Goal: Transaction & Acquisition: Purchase product/service

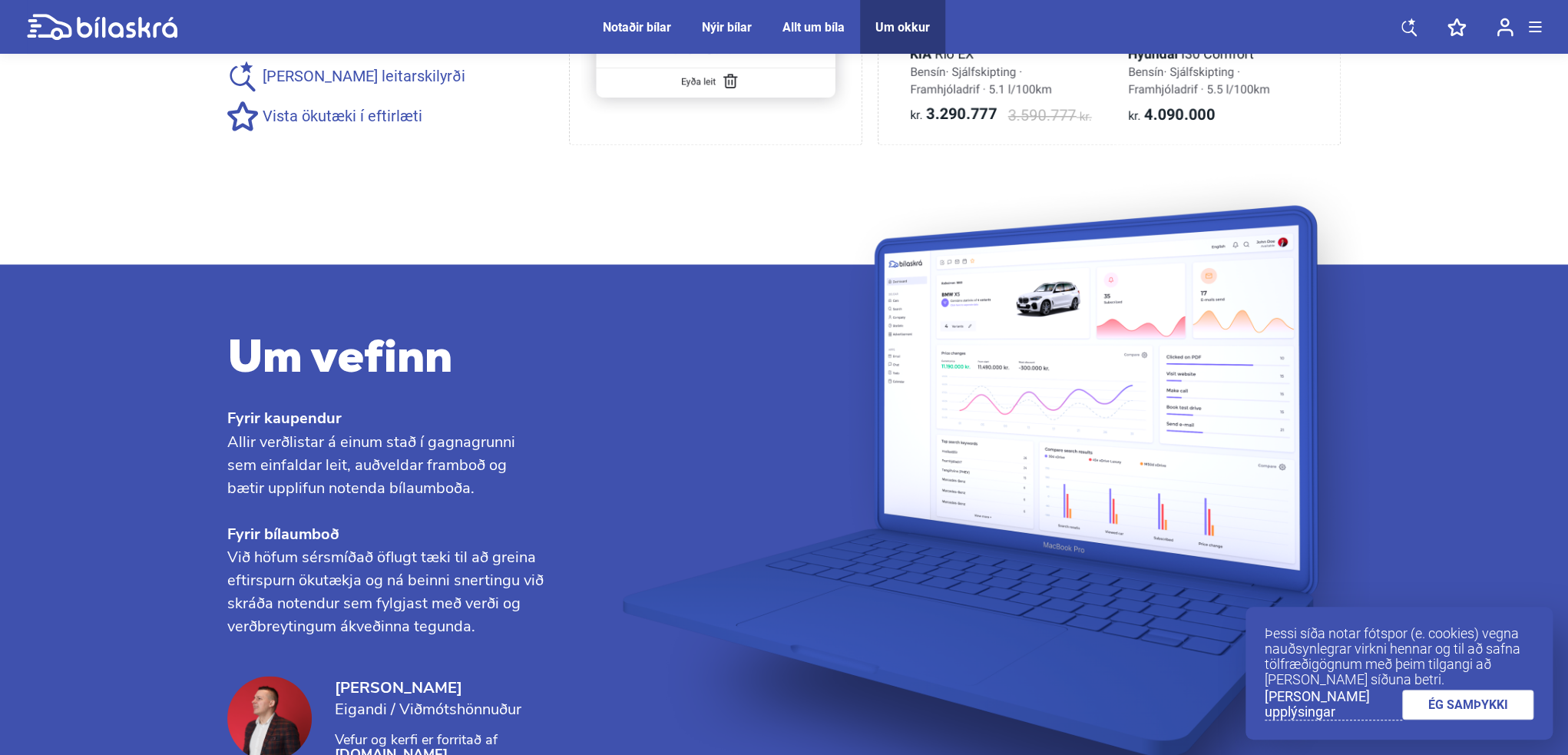
scroll to position [1614, 0]
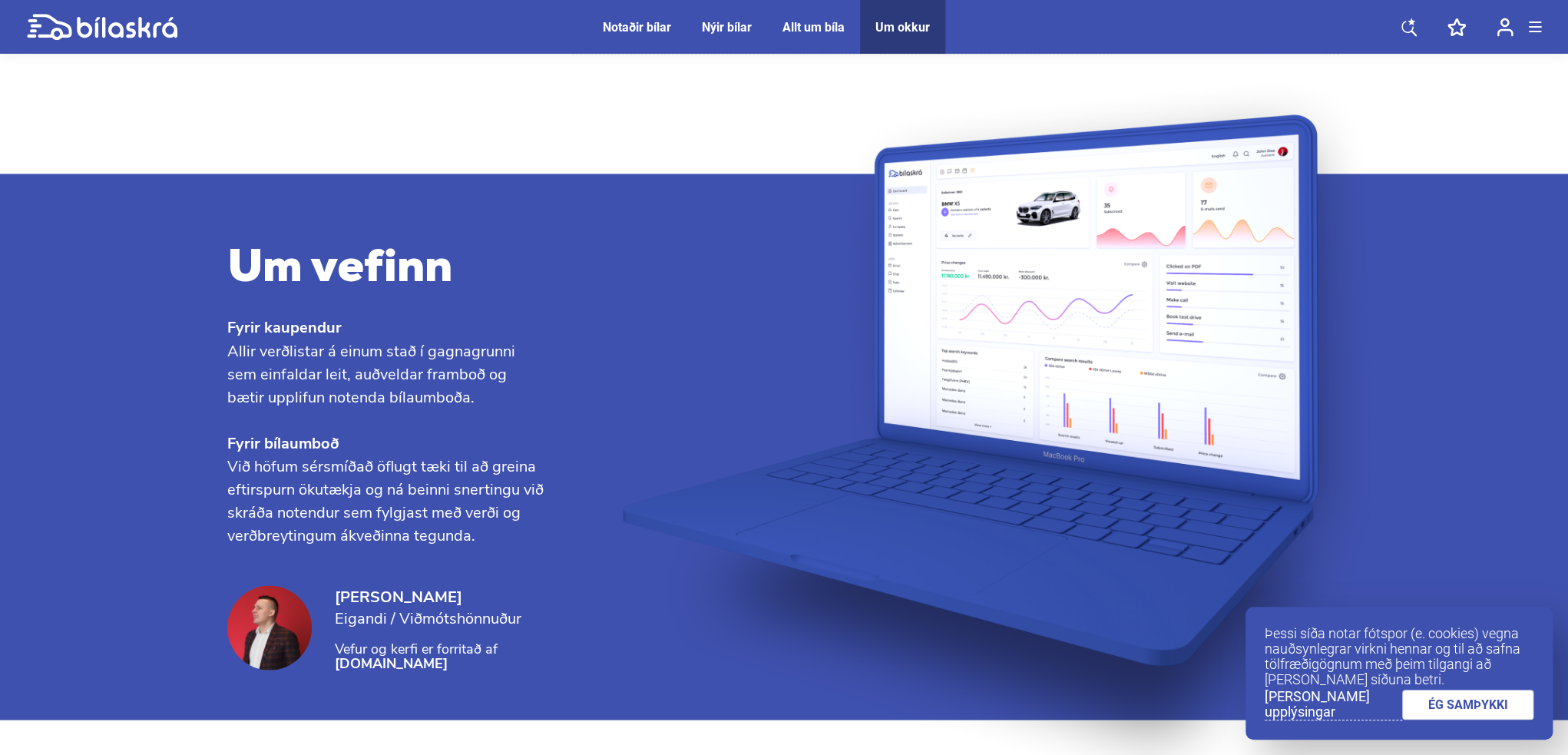
click at [1465, 706] on link "ÉG SAMÞYKKI" at bounding box center [1468, 705] width 132 height 30
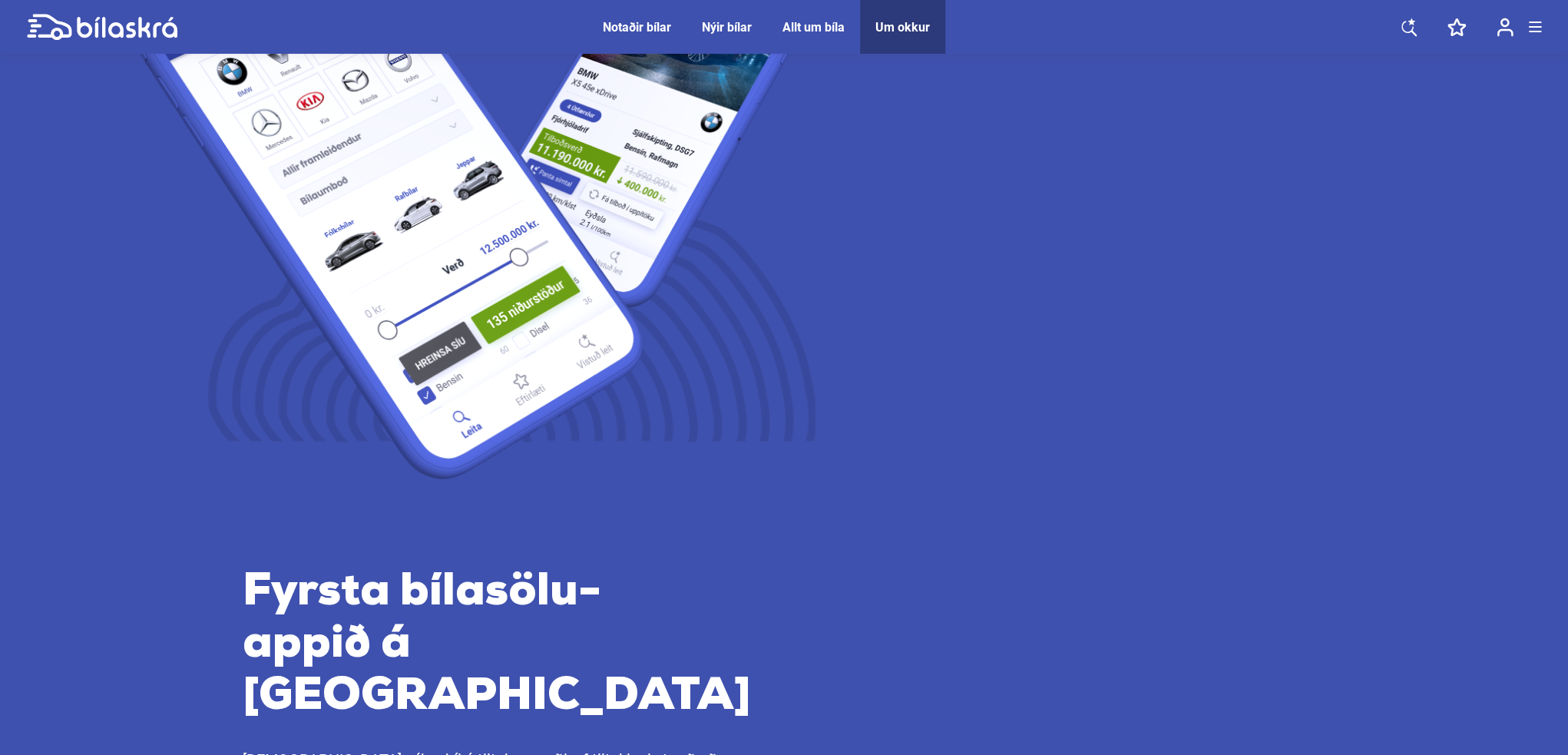
scroll to position [262, 0]
click at [619, 28] on div "Notaðir bílar" at bounding box center [636, 27] width 68 height 15
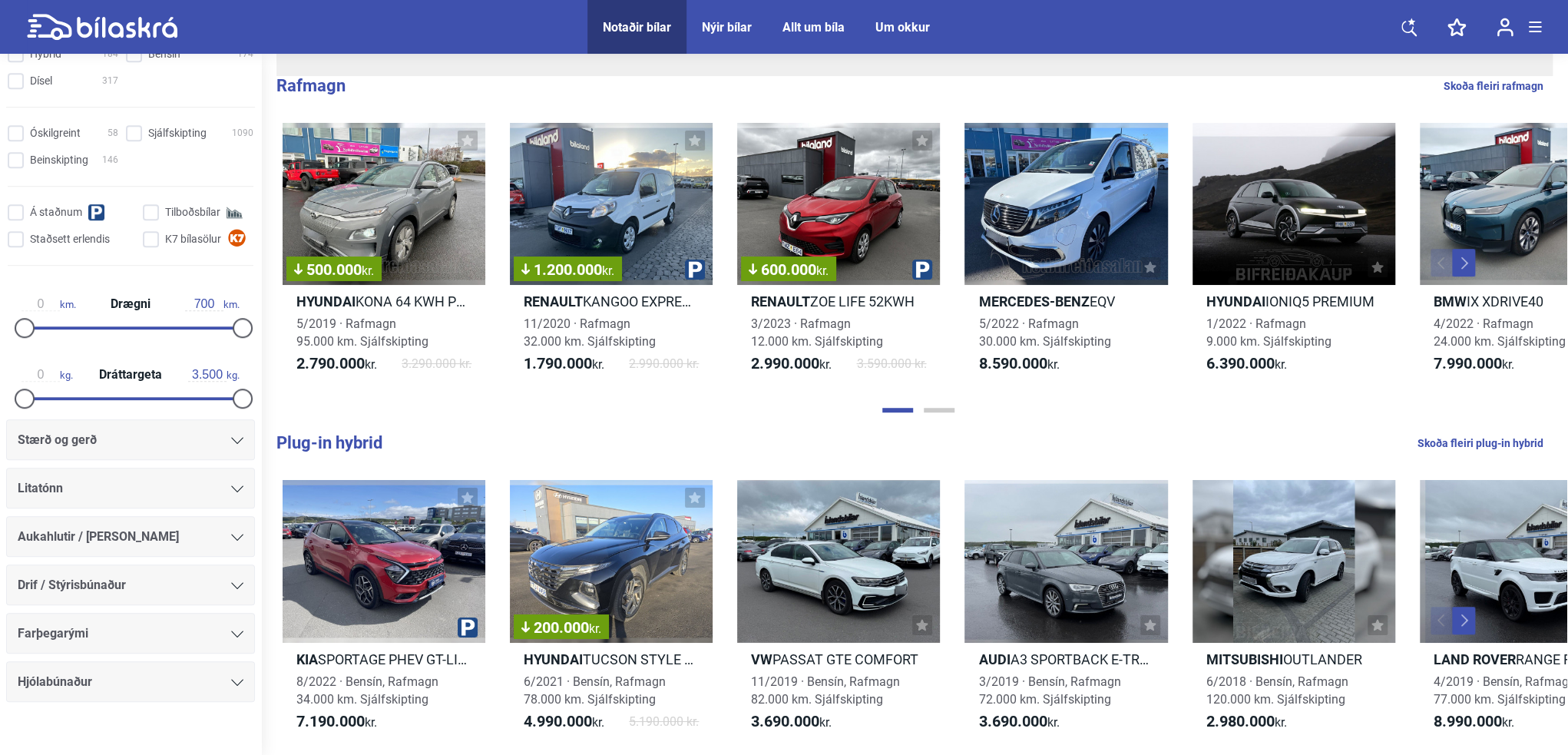
scroll to position [579, 0]
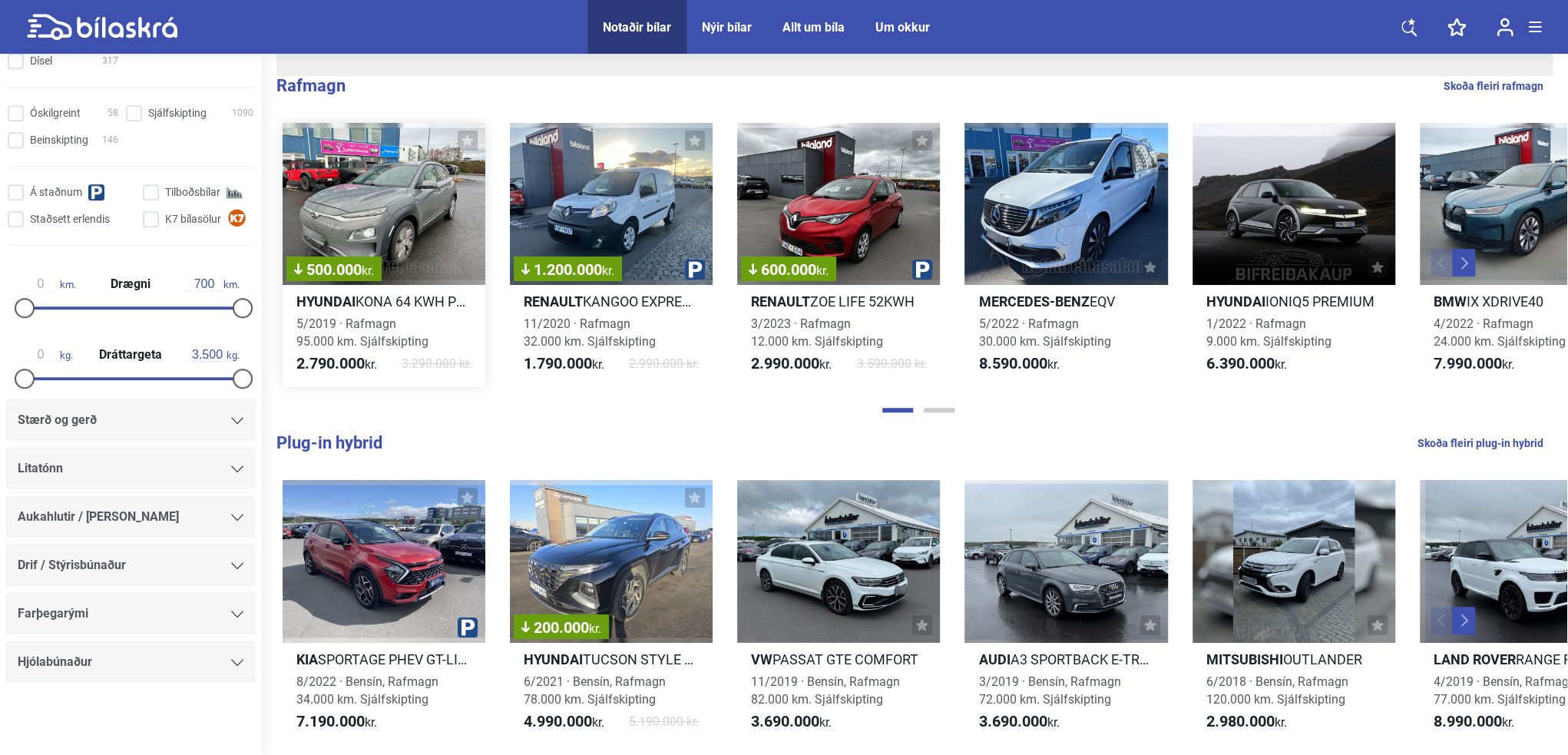
click at [397, 336] on span "5/2019 · Rafmagn 95.000 km. Sjálfskipting" at bounding box center [362, 332] width 132 height 32
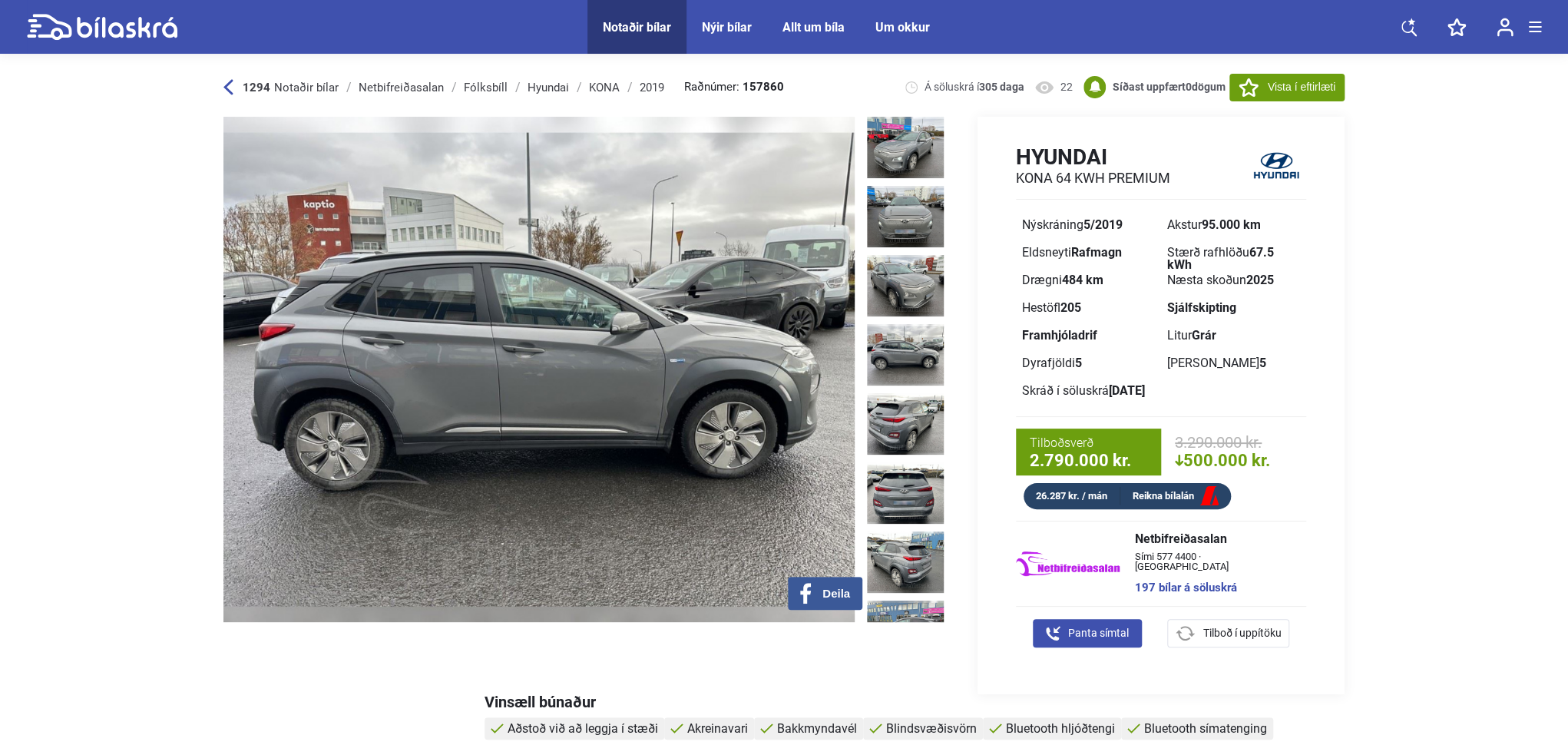
click at [719, 27] on div "Nýir bílar" at bounding box center [727, 27] width 50 height 15
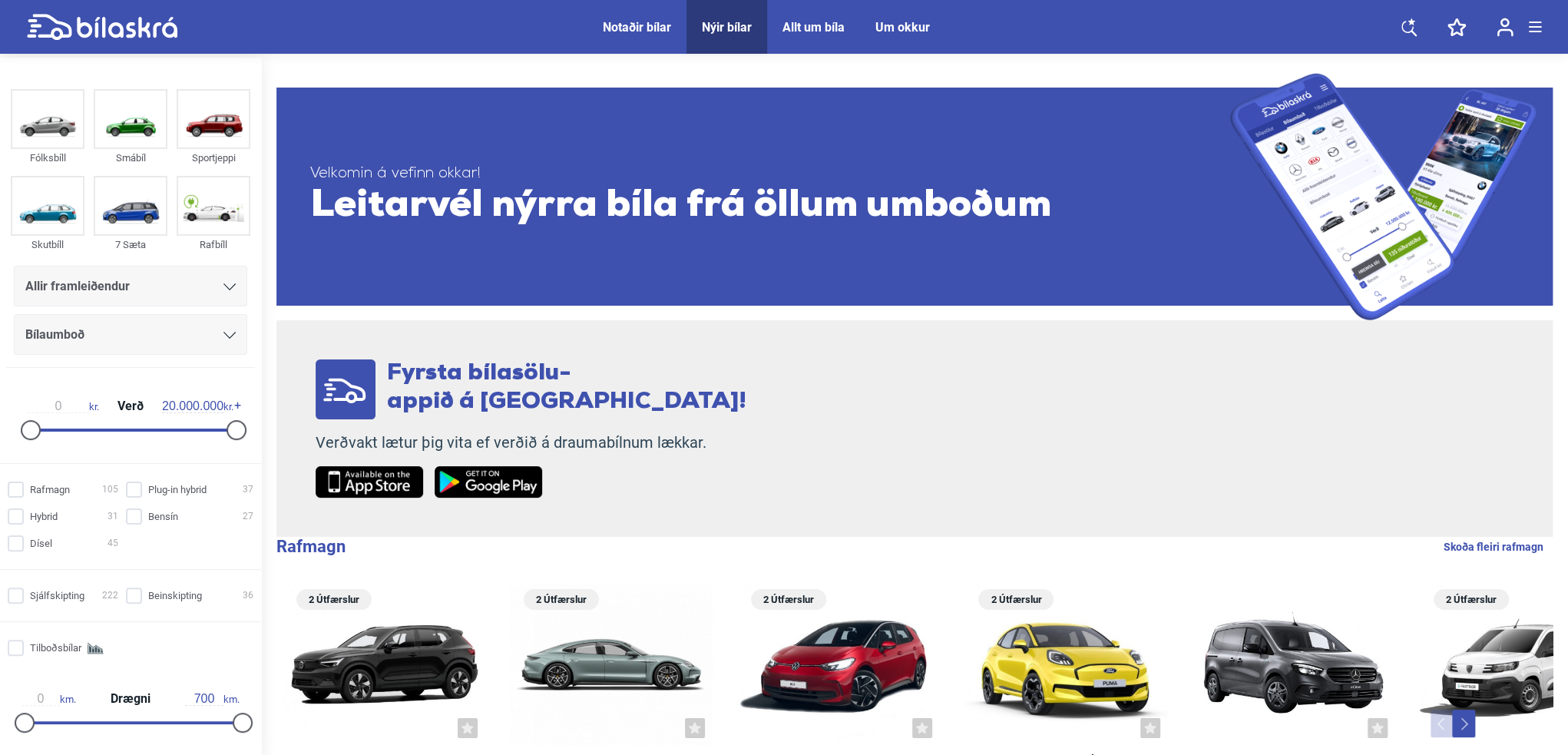
click at [802, 22] on div "Allt um bíla" at bounding box center [813, 27] width 62 height 15
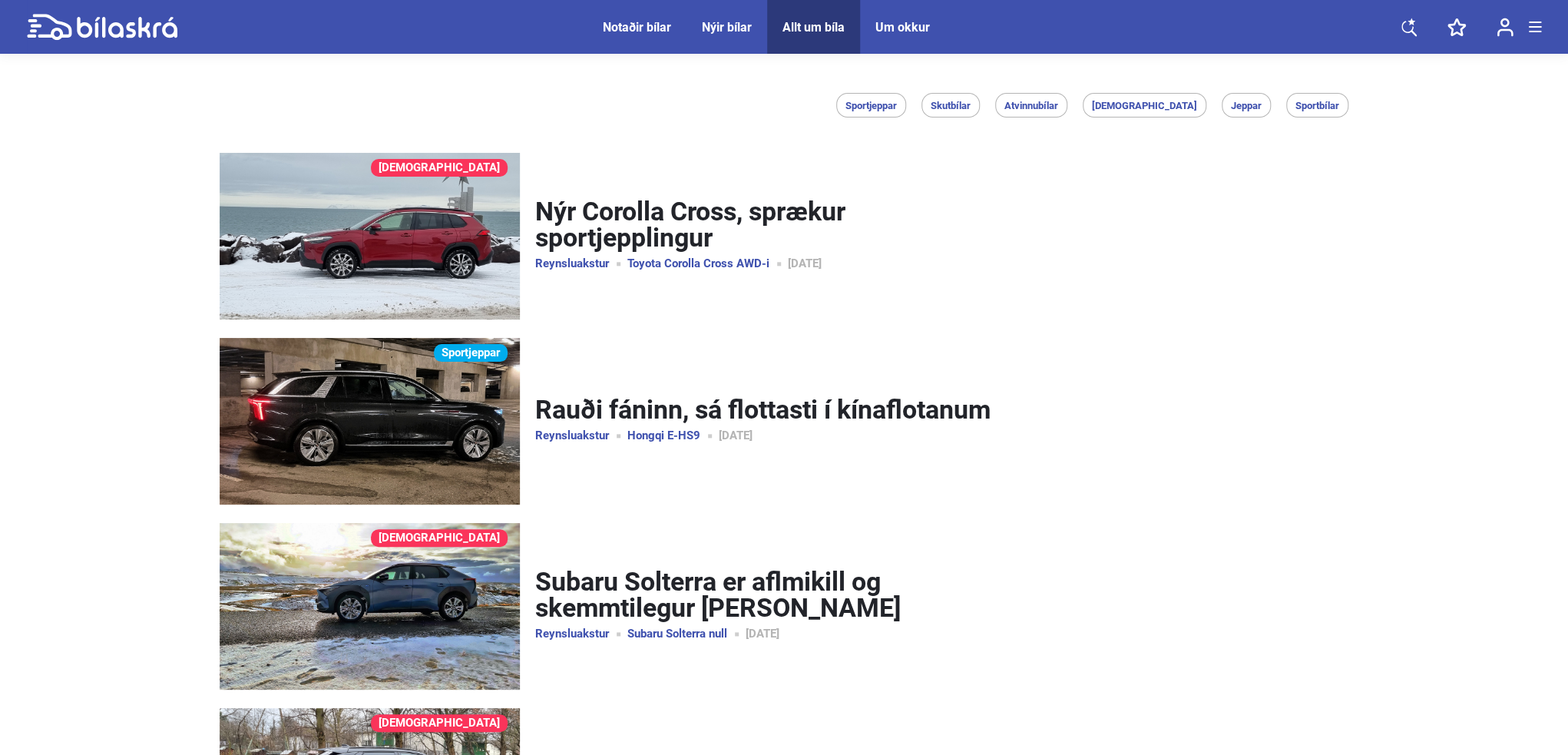
click at [912, 24] on div "Um okkur" at bounding box center [902, 27] width 54 height 15
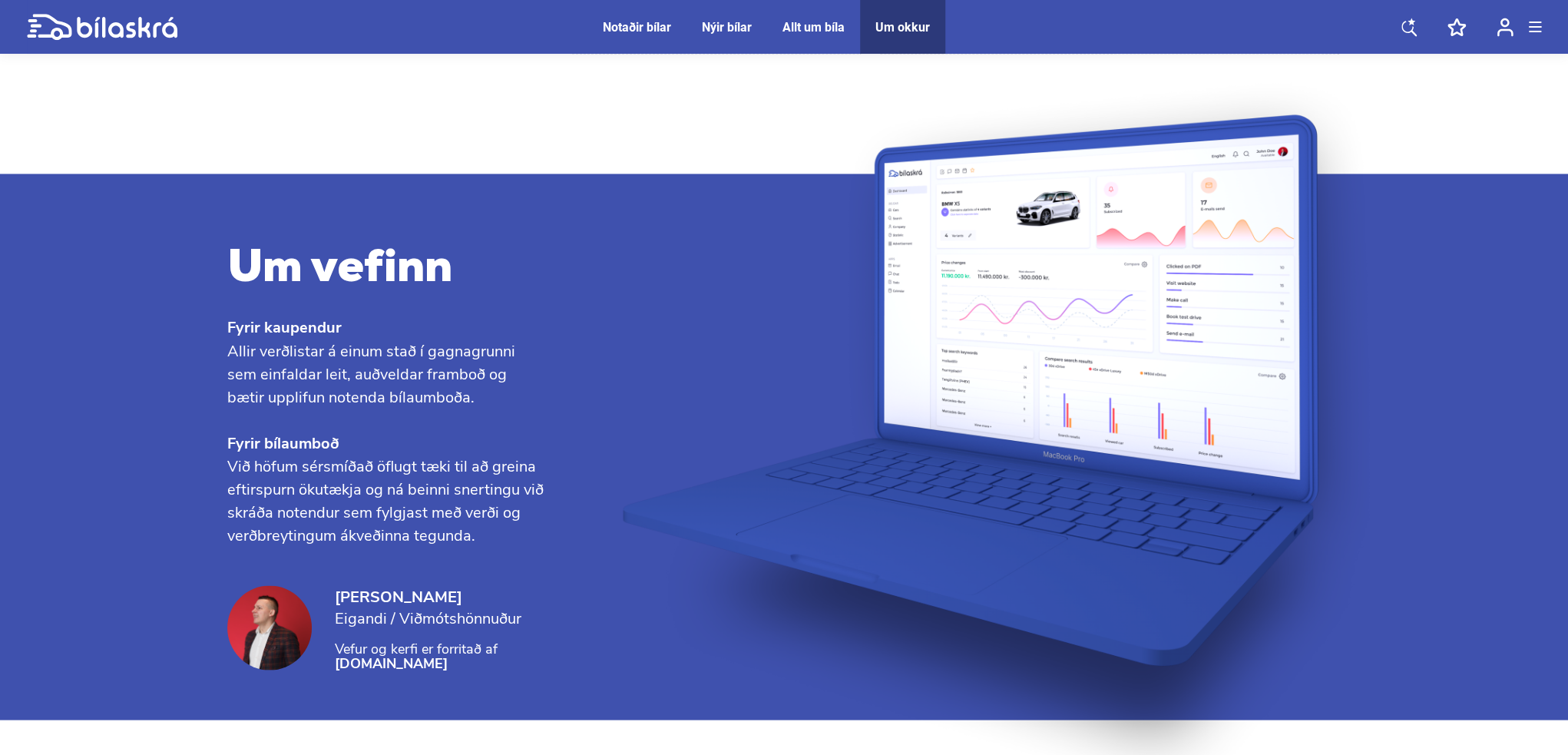
scroll to position [1306, 0]
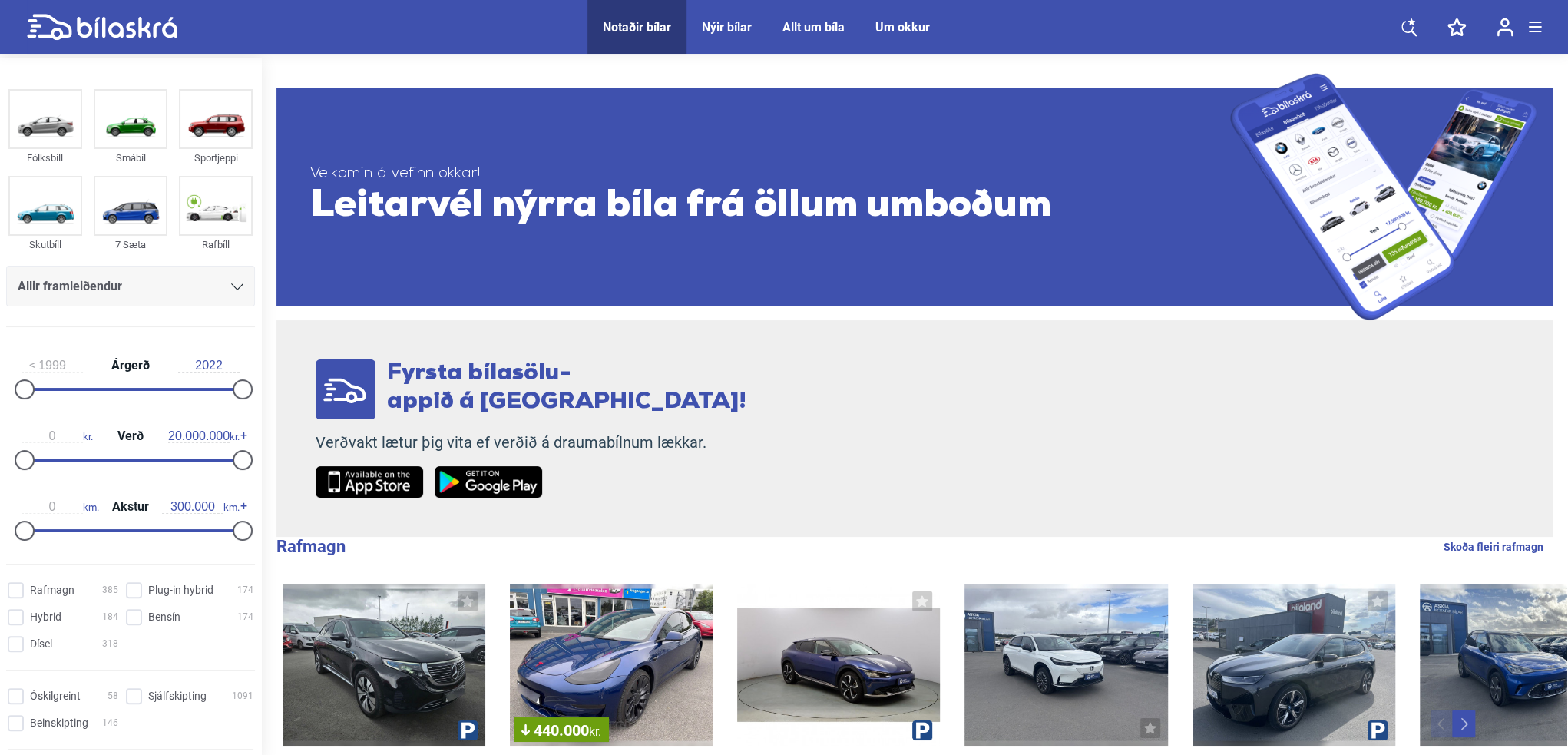
click at [143, 33] on icon at bounding box center [102, 27] width 150 height 27
click at [906, 27] on div "Um okkur" at bounding box center [902, 27] width 54 height 15
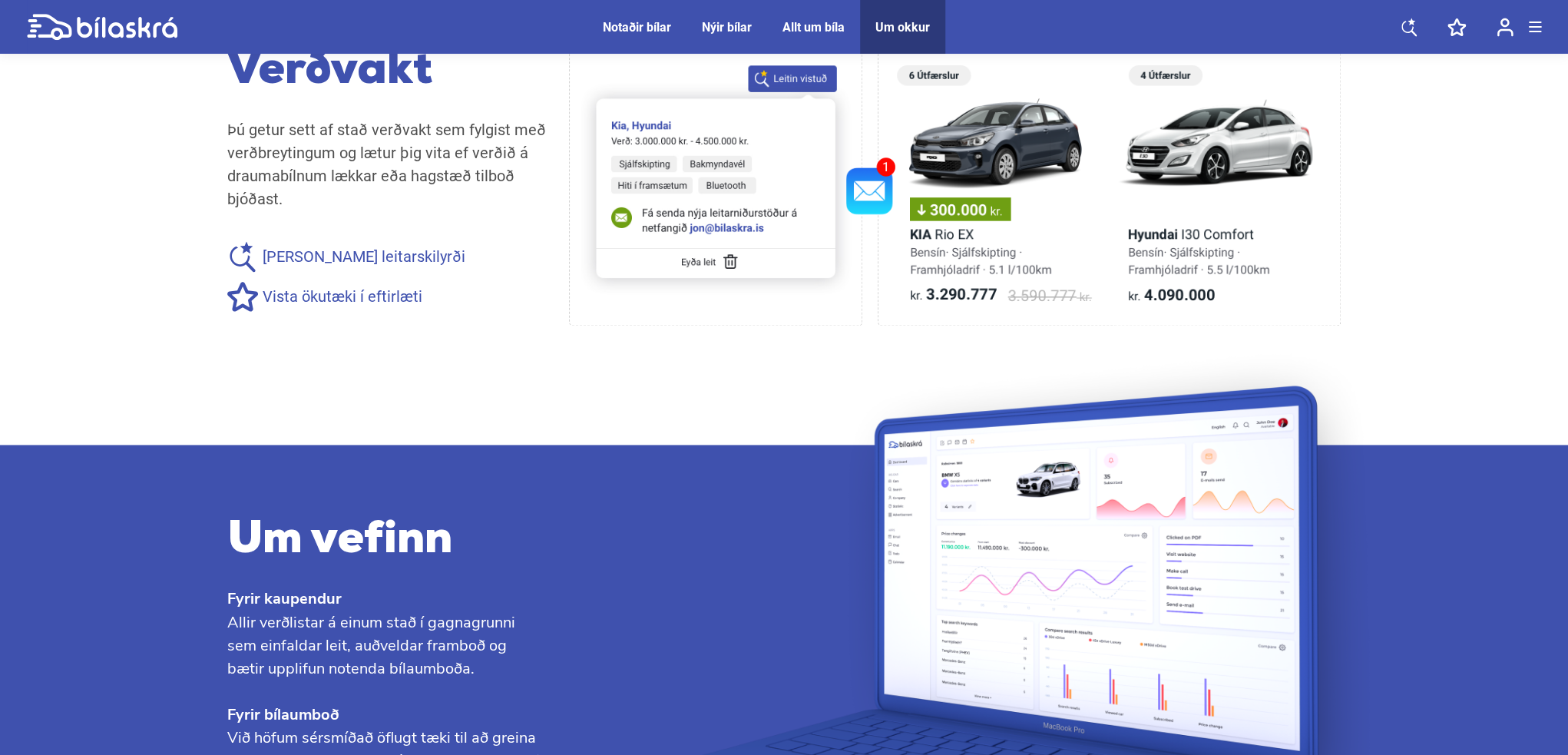
scroll to position [1383, 0]
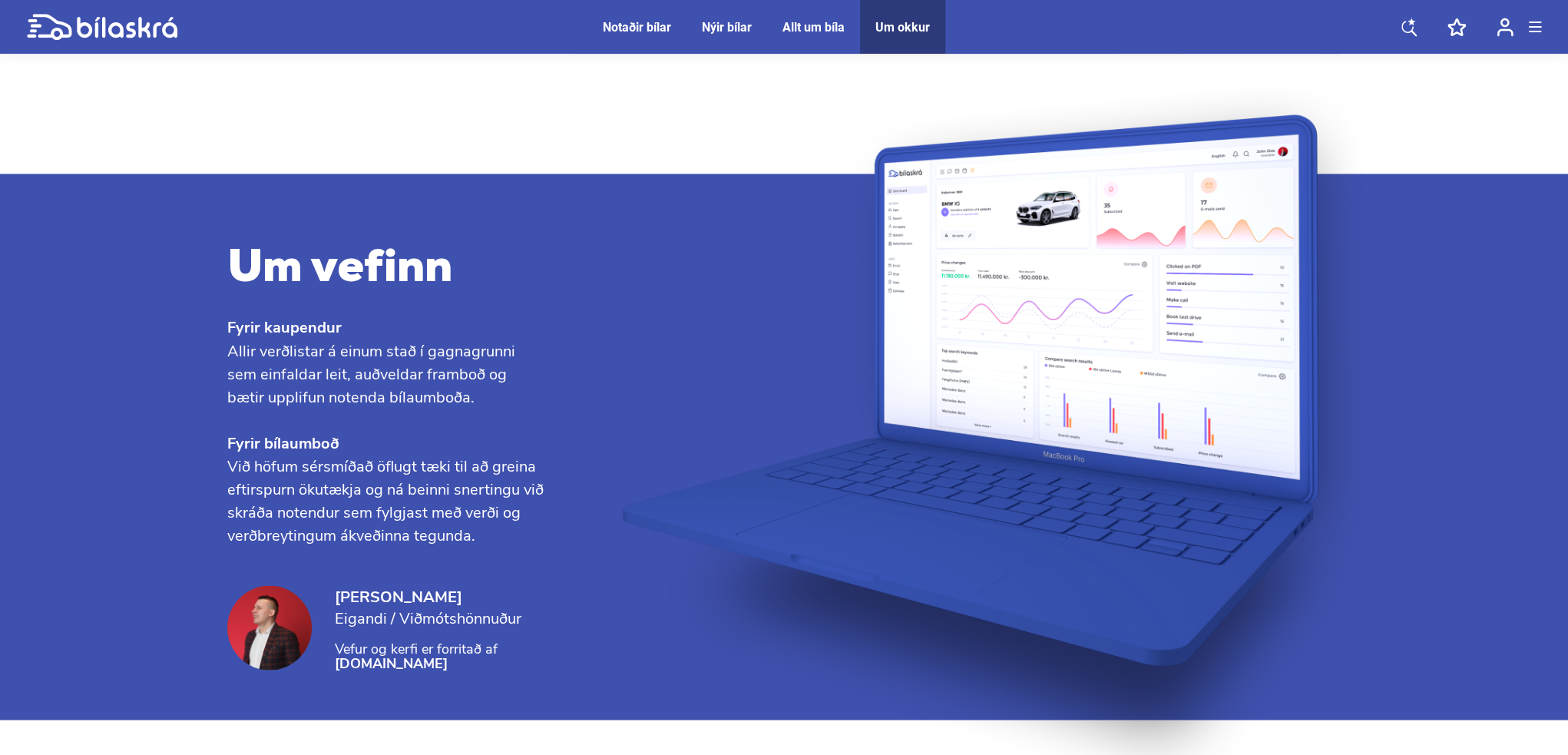
scroll to position [327, 0]
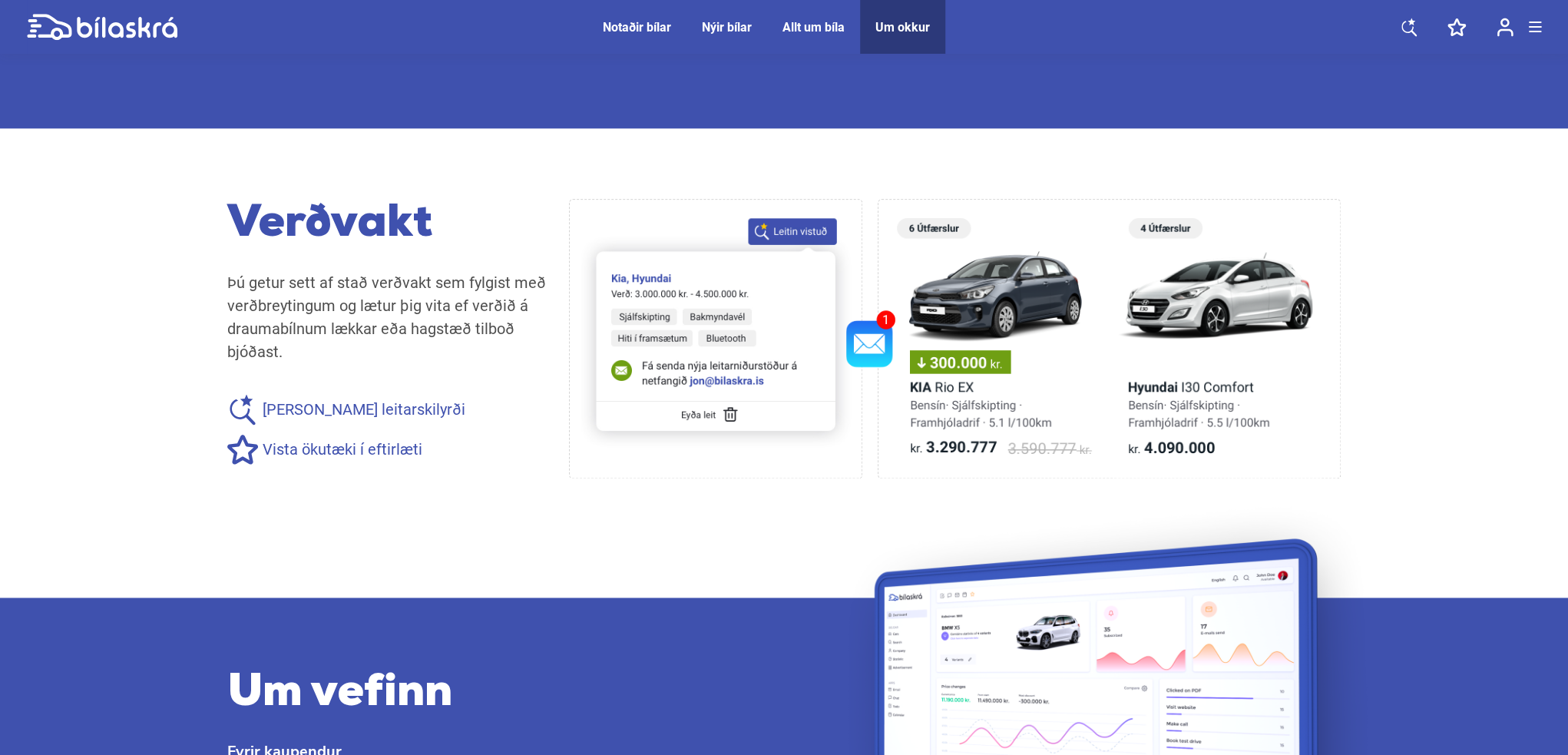
scroll to position [1106, 0]
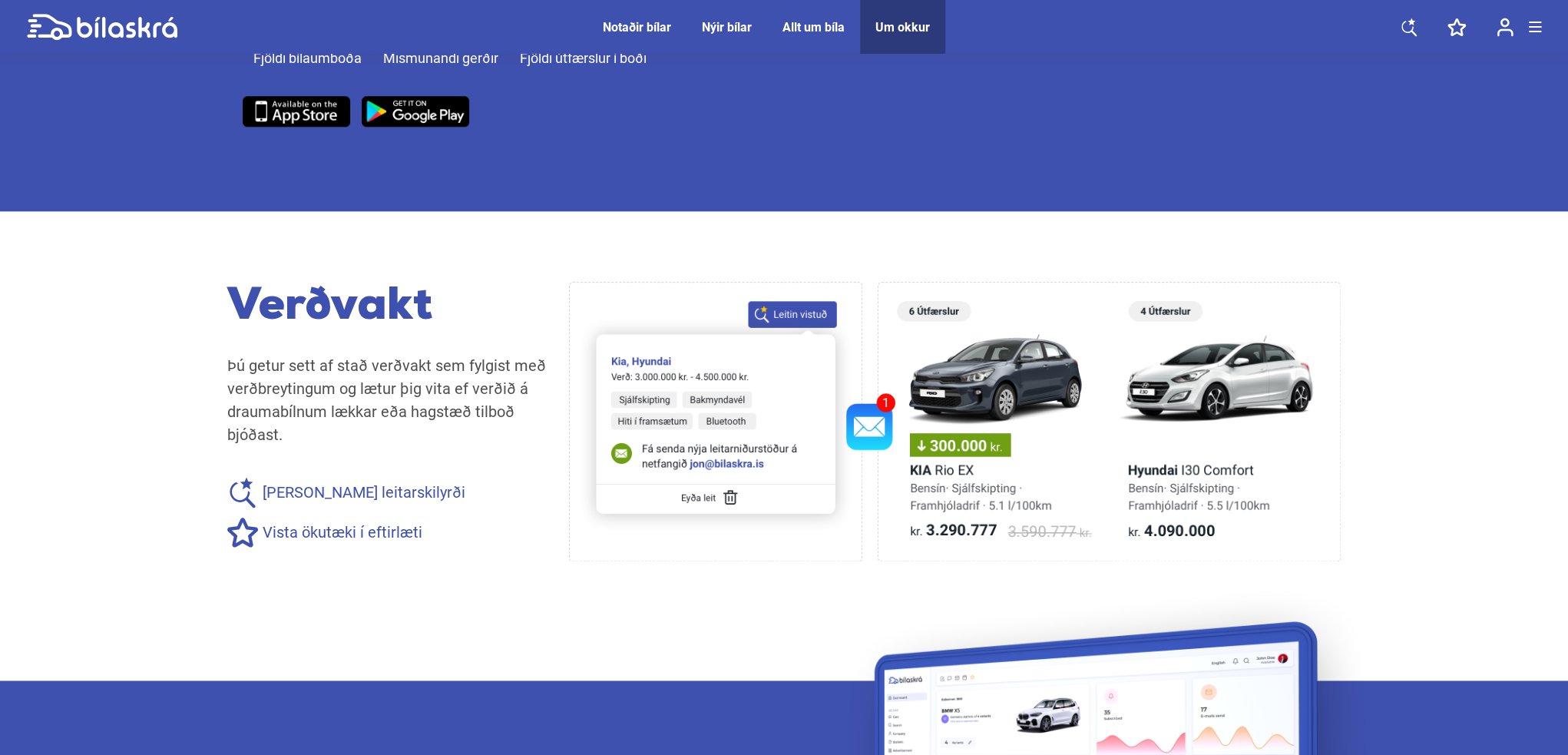
drag, startPoint x: 435, startPoint y: 485, endPoint x: 335, endPoint y: 483, distance: 100.0
drag, startPoint x: 334, startPoint y: 488, endPoint x: 439, endPoint y: 487, distance: 105.0
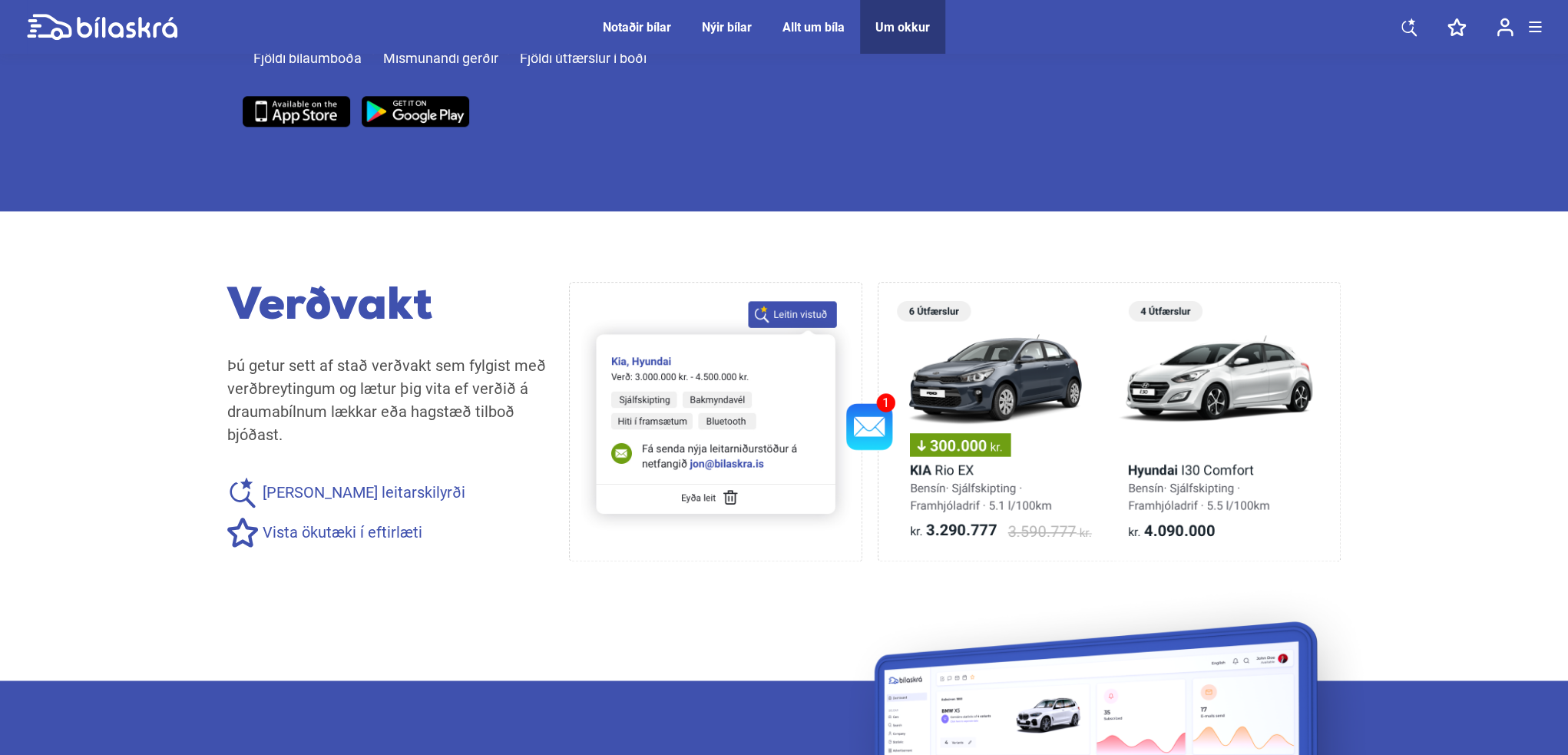
copy span "[PERSON_NAME]"
click at [129, 23] on icon at bounding box center [127, 28] width 100 height 21
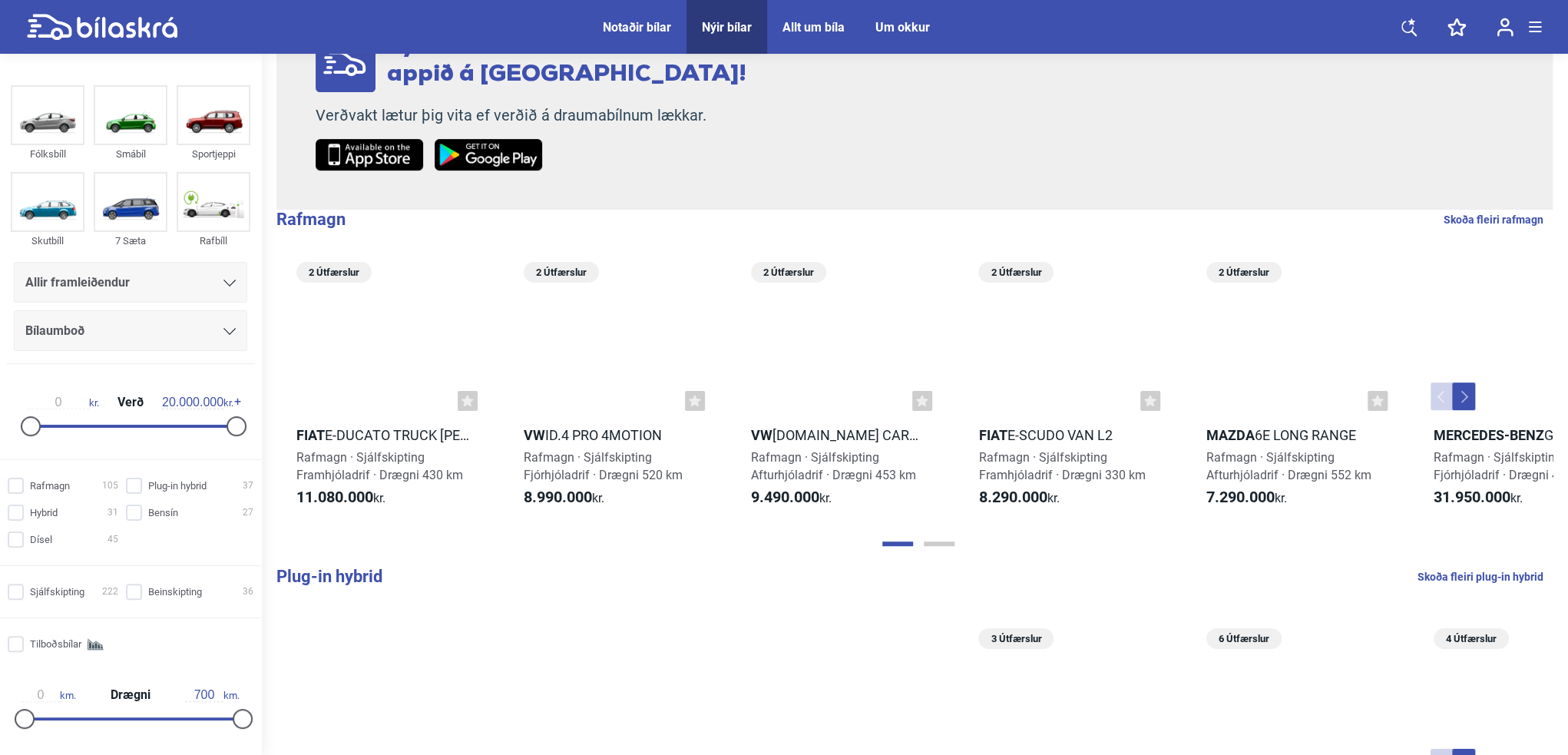
scroll to position [384, 0]
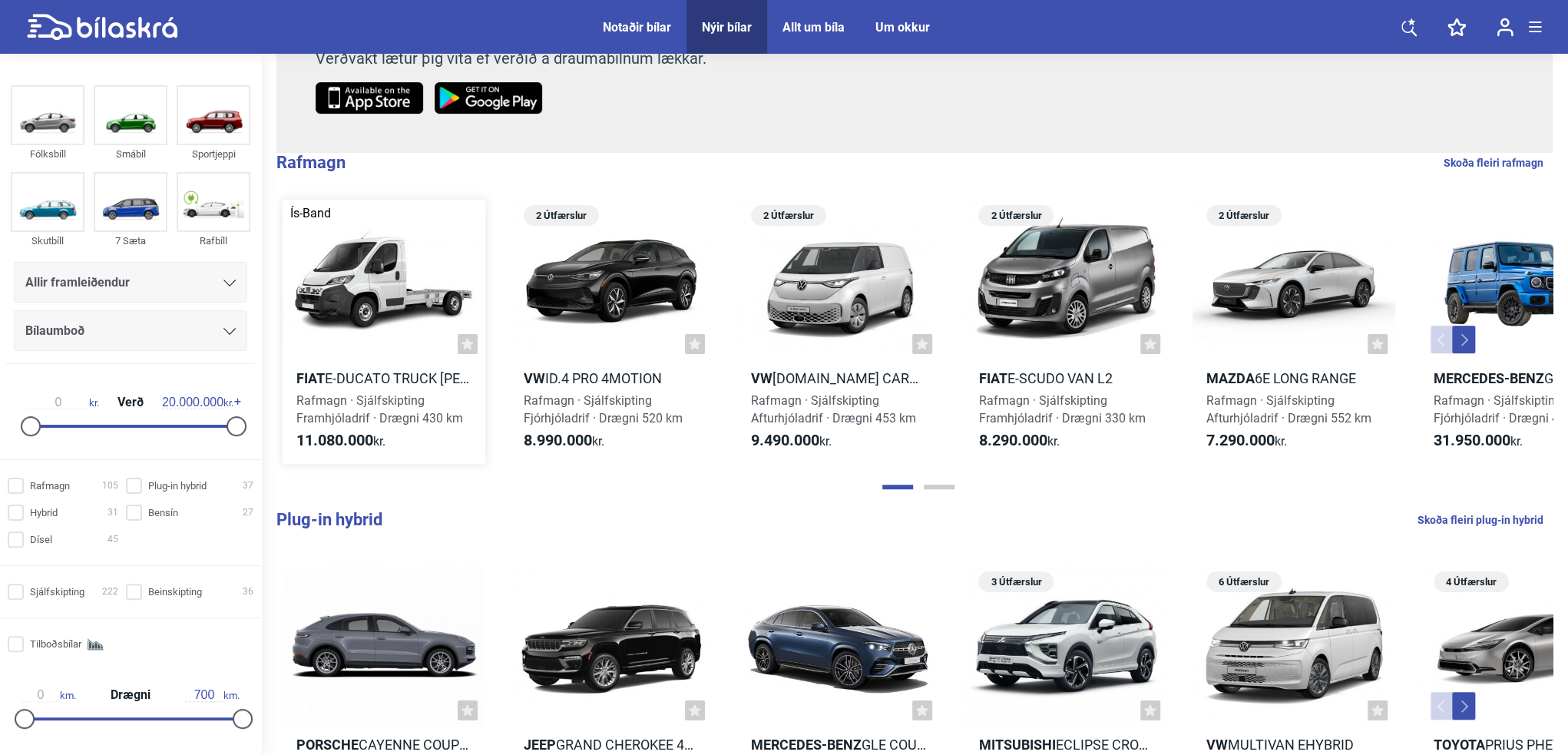
click at [371, 369] on h2 "Fiat e-Ducato Truck [PERSON_NAME] hús" at bounding box center [384, 378] width 203 height 17
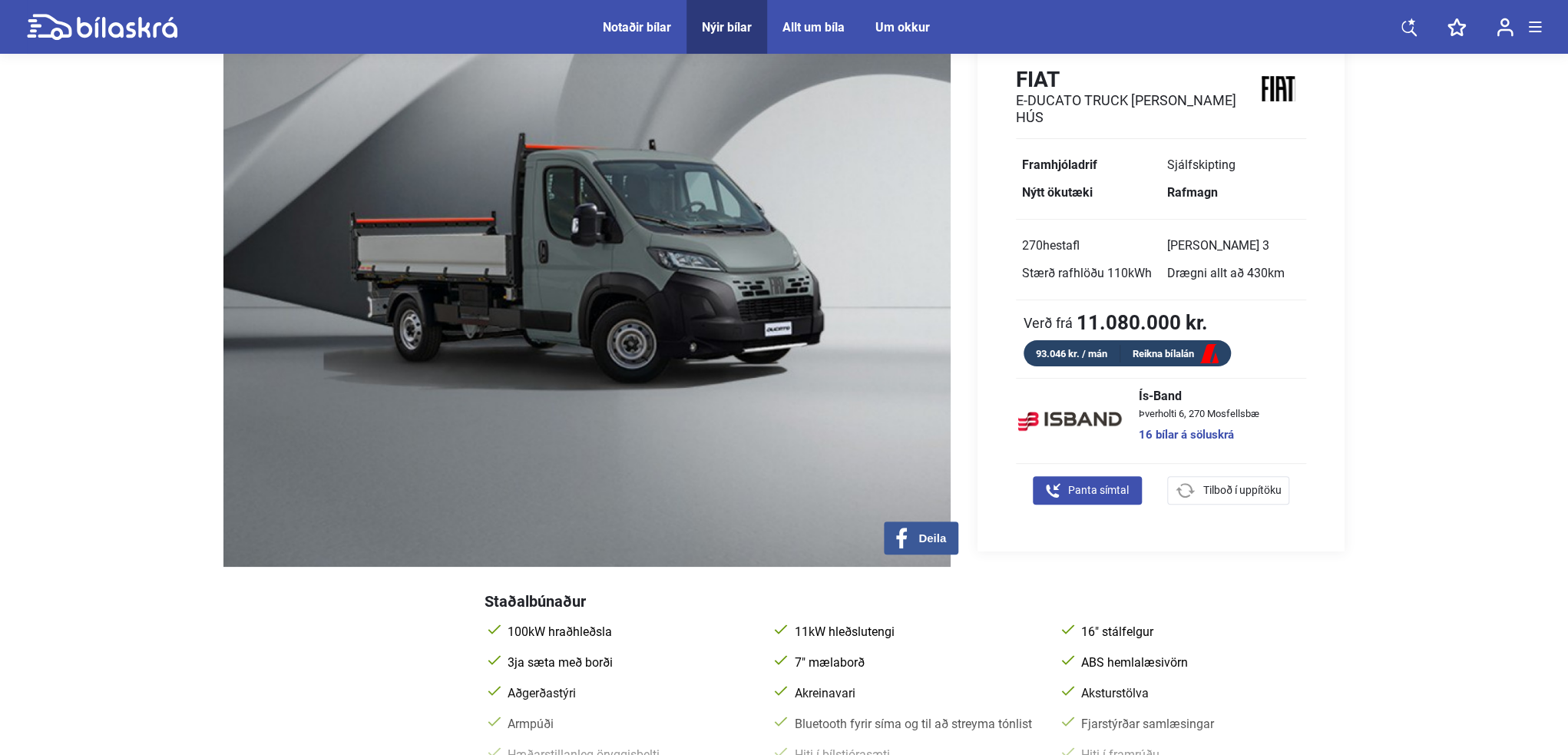
click at [1218, 483] on span "Tilboð í uppítöku" at bounding box center [1241, 490] width 79 height 16
checkbox input "true"
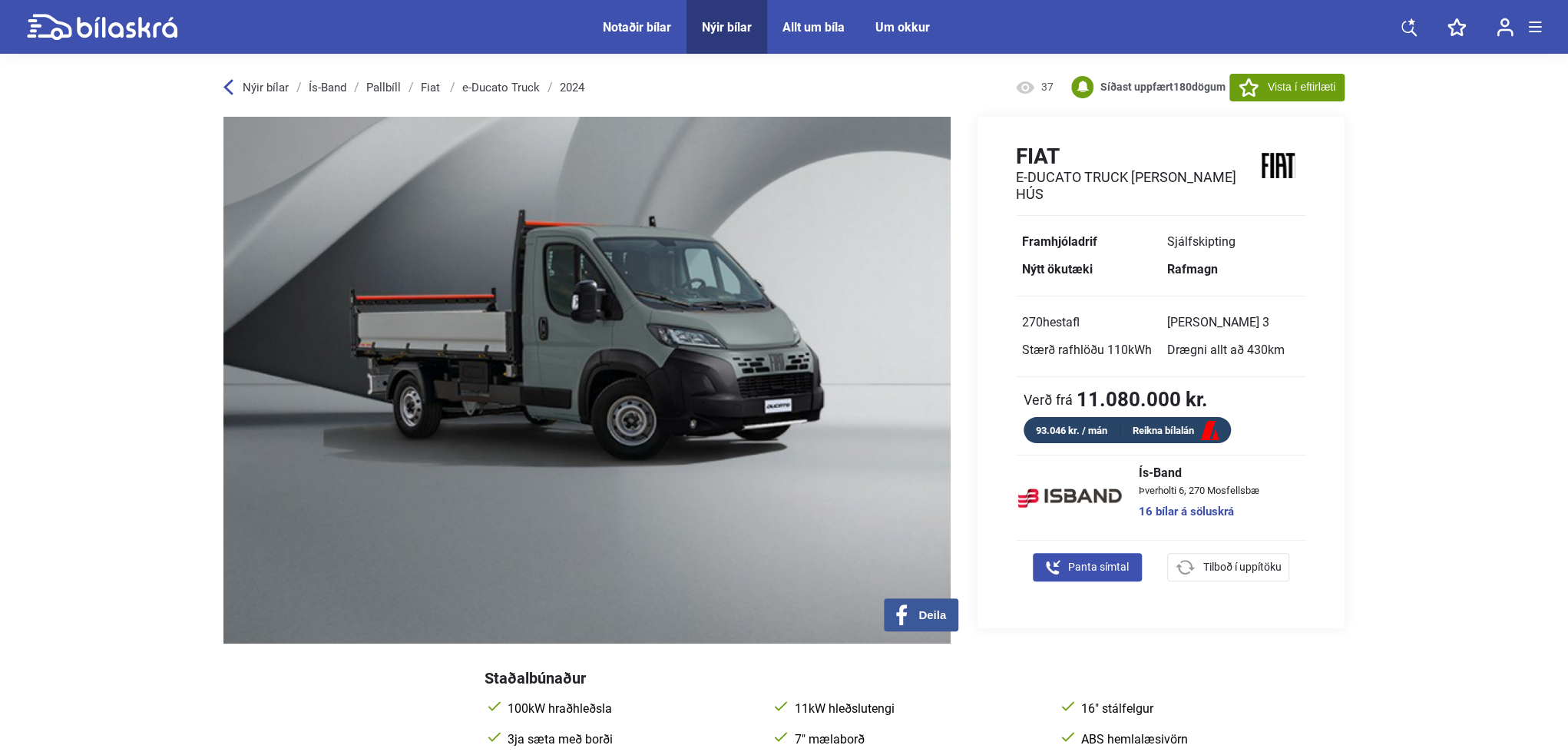
click at [830, 21] on div "Allt um bíla" at bounding box center [813, 27] width 62 height 15
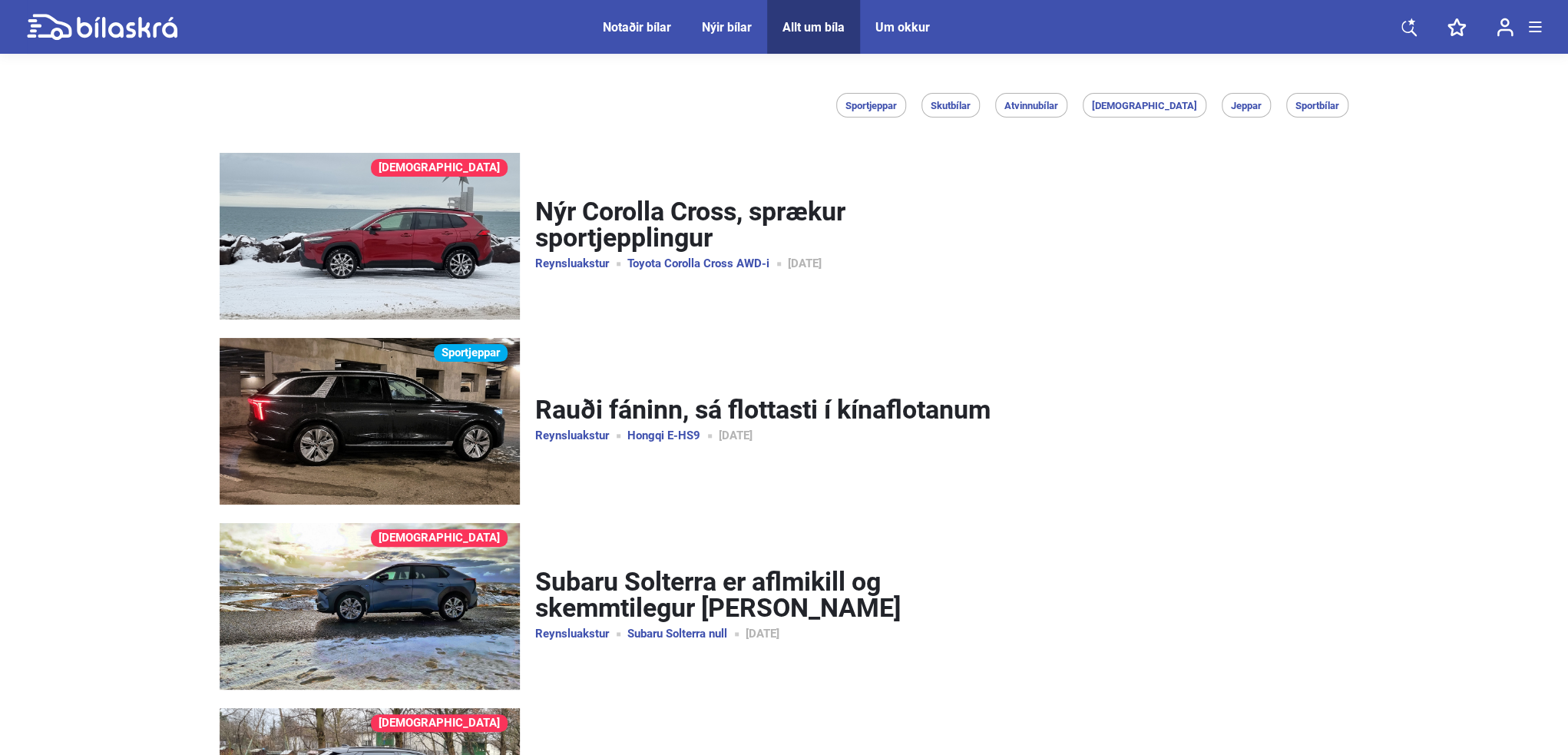
click at [958, 34] on div "Notaðir bílar Nýir bílar Allt um bíla Um okkur Notaðir bílar Nýir bílar Allt um…" at bounding box center [784, 27] width 1514 height 54
click at [917, 31] on div "Um okkur" at bounding box center [902, 27] width 54 height 15
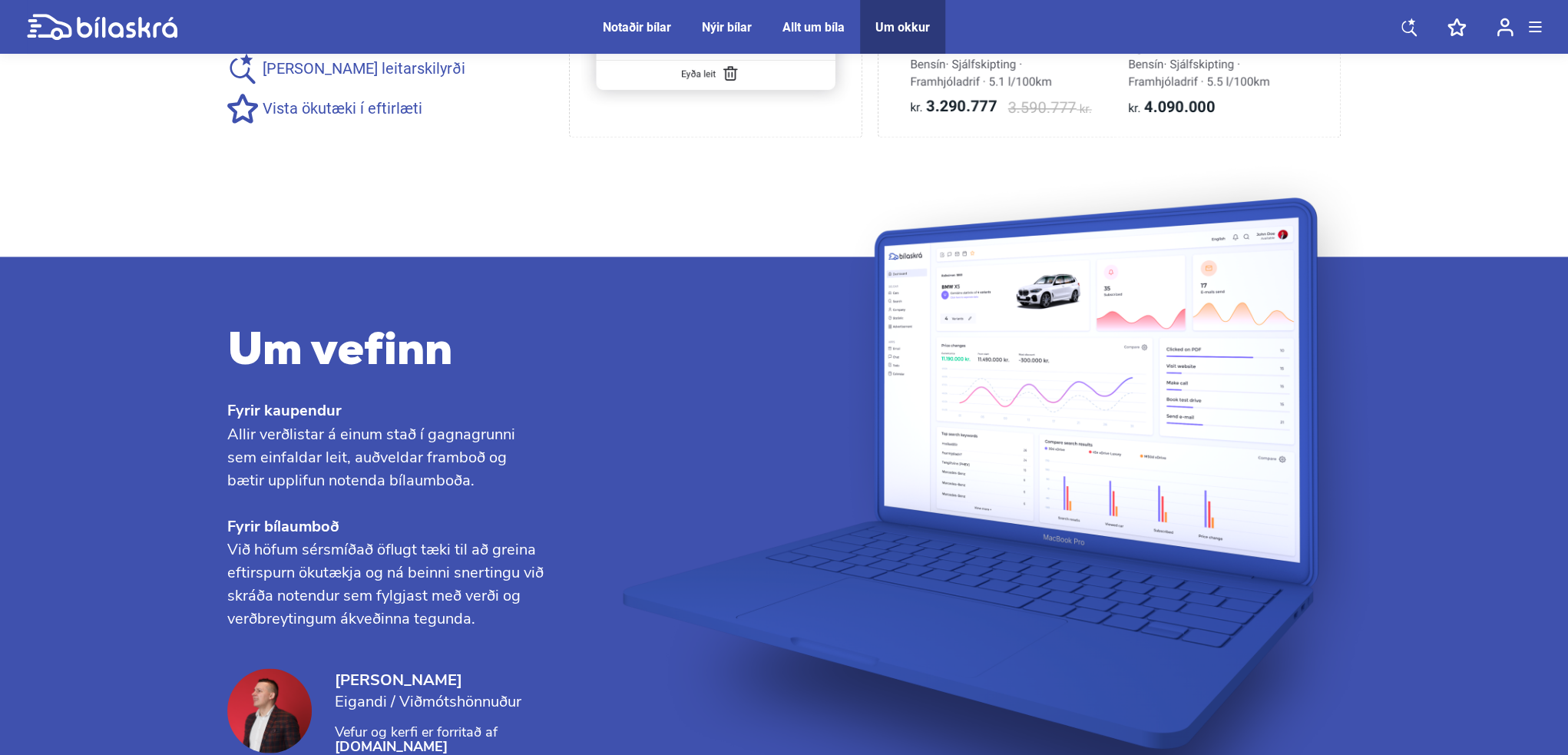
scroll to position [1537, 0]
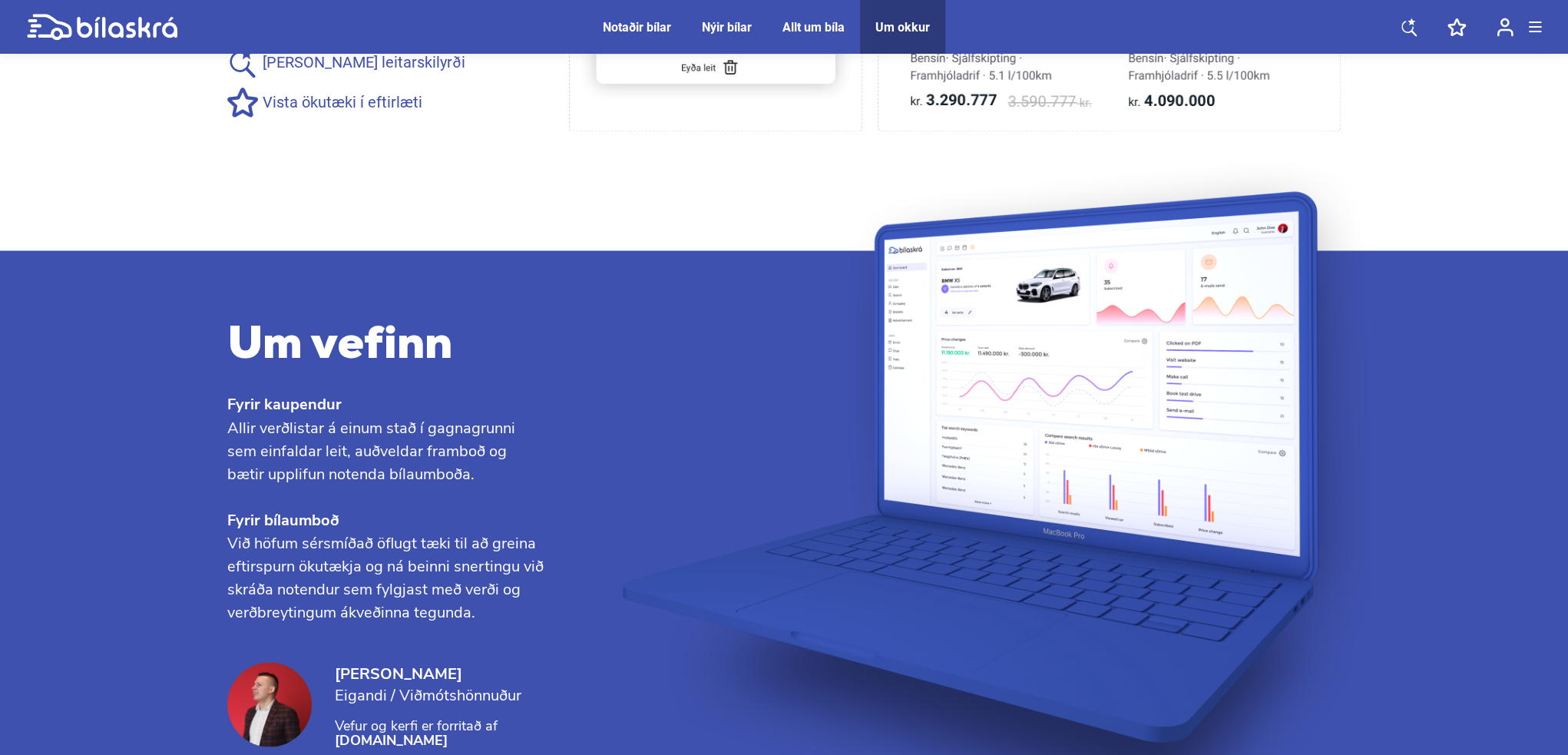
drag, startPoint x: 227, startPoint y: 355, endPoint x: 353, endPoint y: 356, distance: 126.0
copy p "Mango Studio ehf."
